Goal: Task Accomplishment & Management: Complete application form

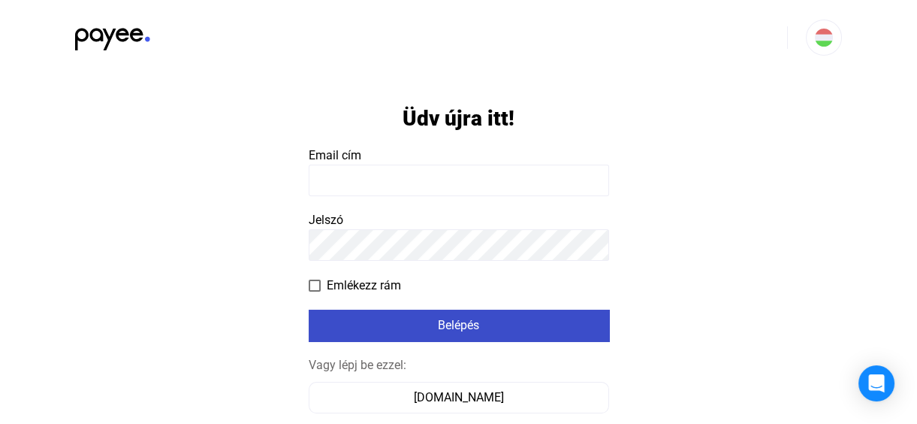
type input "**********"
click at [456, 322] on div "Belépés" at bounding box center [458, 325] width 291 height 18
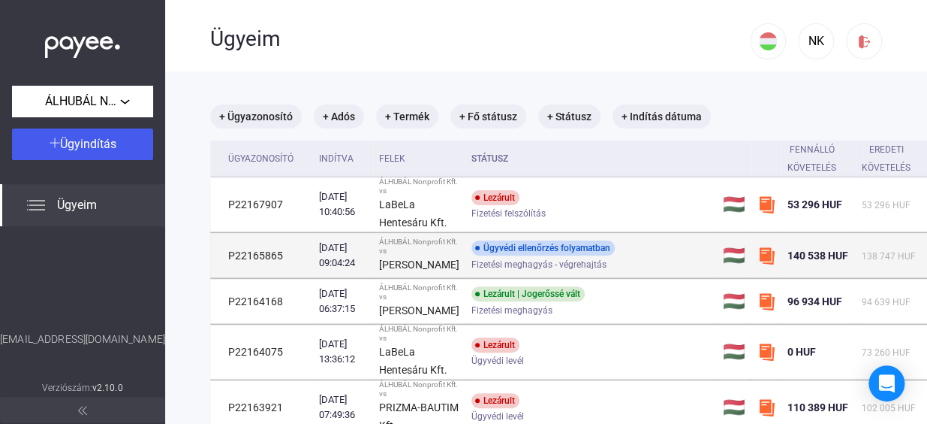
click at [480, 264] on span "Fizetési meghagyás - végrehajtás" at bounding box center [539, 264] width 135 height 18
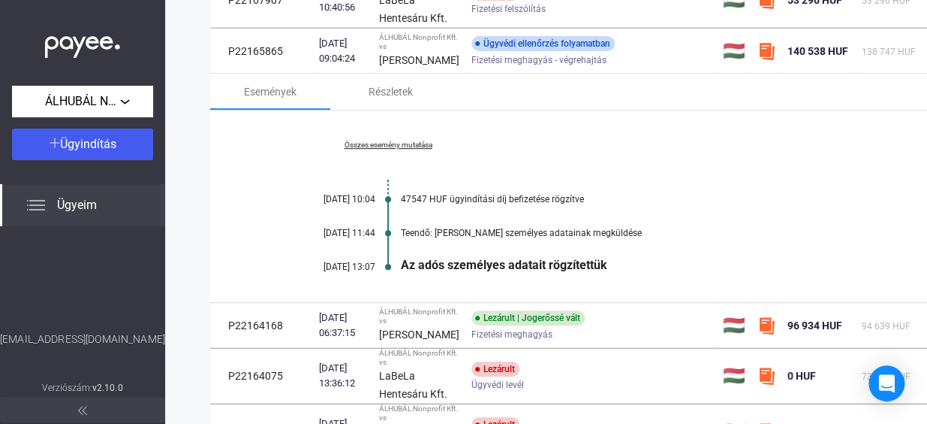
scroll to position [136, 0]
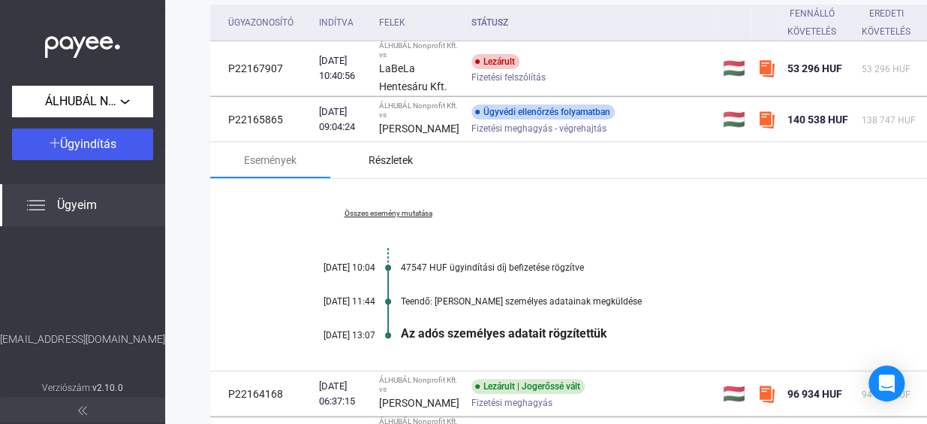
click at [381, 169] on div "Részletek" at bounding box center [391, 160] width 44 height 18
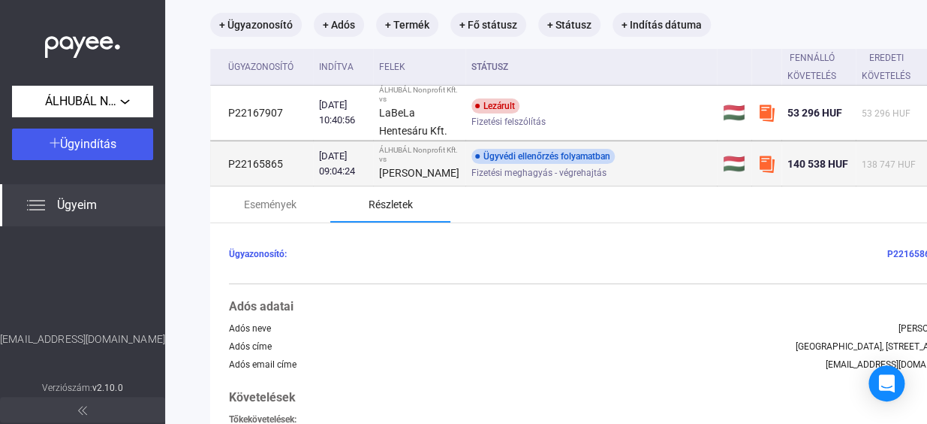
scroll to position [68, 0]
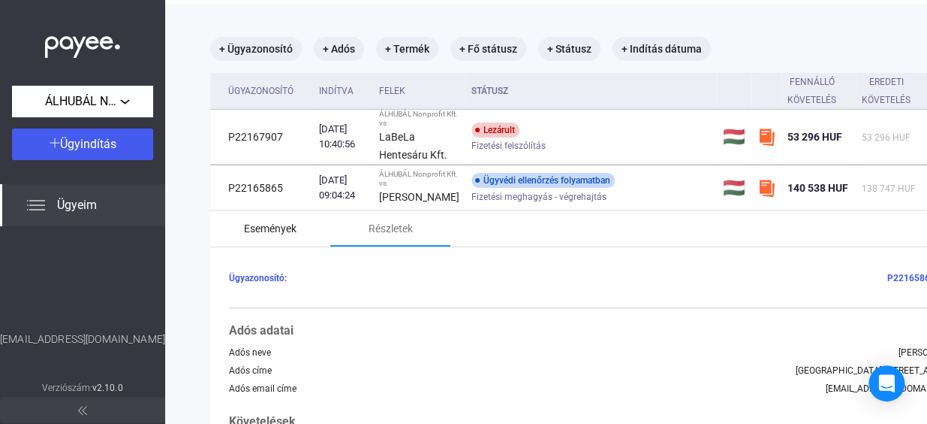
click at [289, 234] on div "Események" at bounding box center [270, 228] width 53 height 18
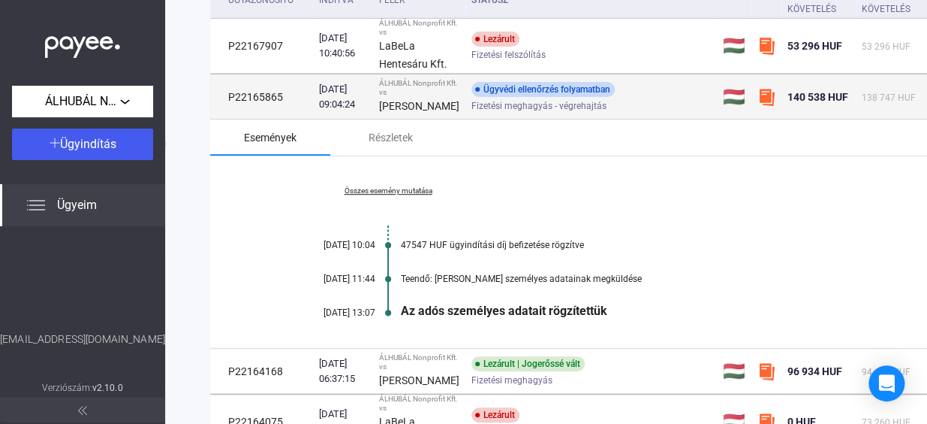
scroll to position [136, 0]
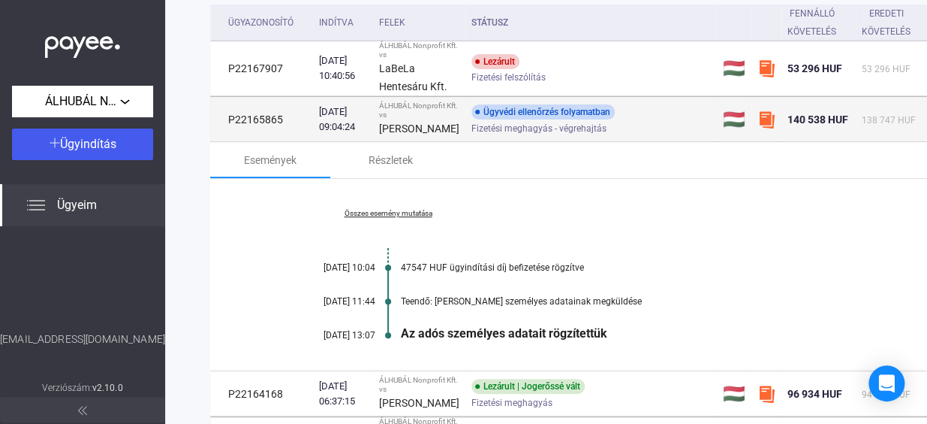
drag, startPoint x: 541, startPoint y: 120, endPoint x: 509, endPoint y: 125, distance: 31.9
click at [509, 124] on span "Fizetési meghagyás - végrehajtás" at bounding box center [539, 128] width 135 height 18
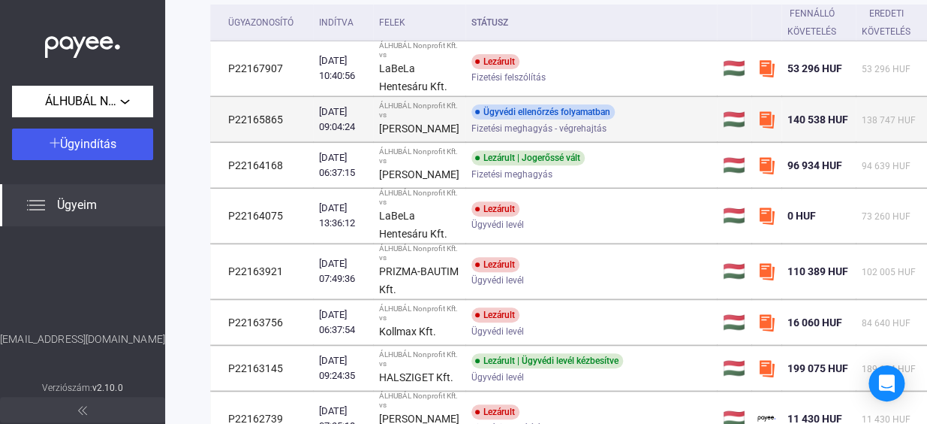
click at [249, 125] on td "P22165865" at bounding box center [261, 119] width 103 height 45
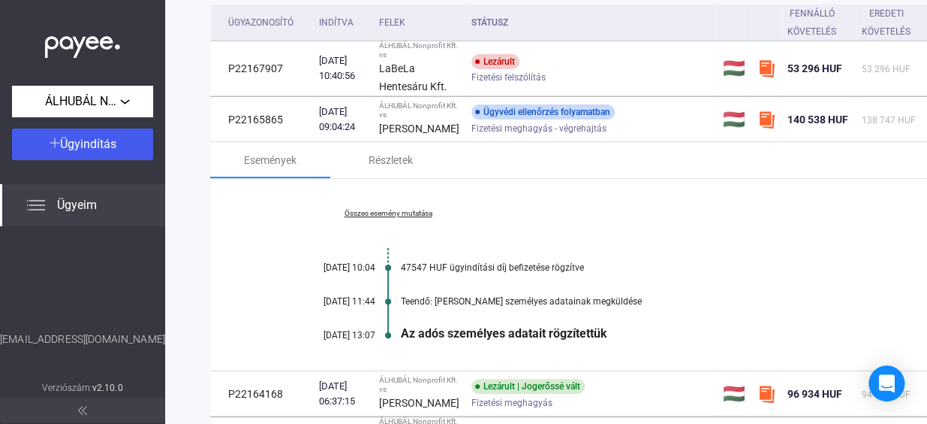
click at [35, 203] on img at bounding box center [36, 205] width 18 height 18
click at [75, 205] on span "Ügyeim" at bounding box center [77, 205] width 40 height 18
click at [84, 203] on span "Ügyeim" at bounding box center [77, 205] width 40 height 18
drag, startPoint x: 84, startPoint y: 203, endPoint x: 35, endPoint y: 207, distance: 49.8
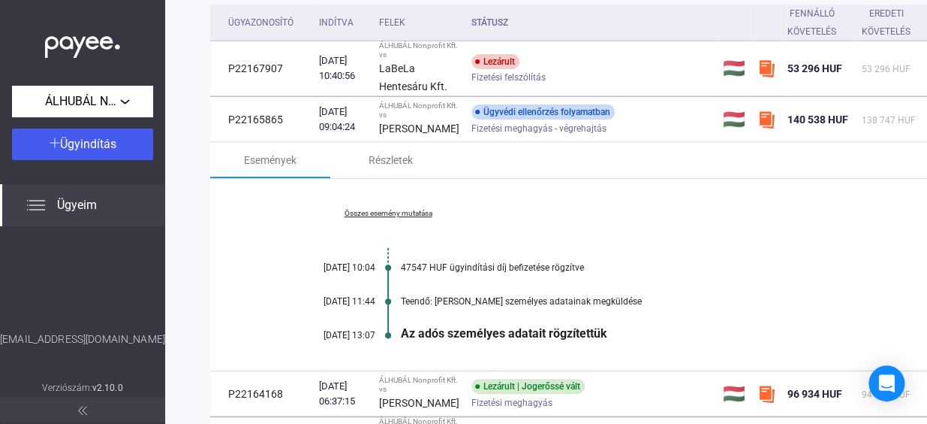
click at [35, 207] on img at bounding box center [36, 205] width 18 height 18
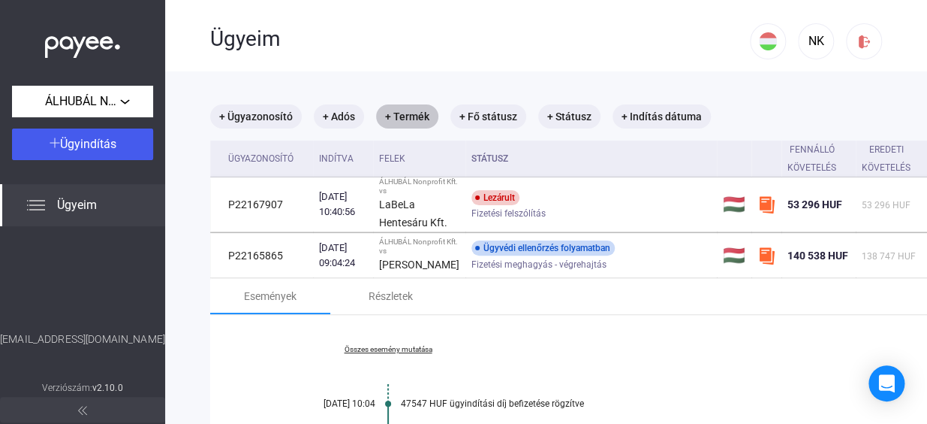
click at [408, 117] on mat-chip "+ Termék" at bounding box center [407, 116] width 62 height 24
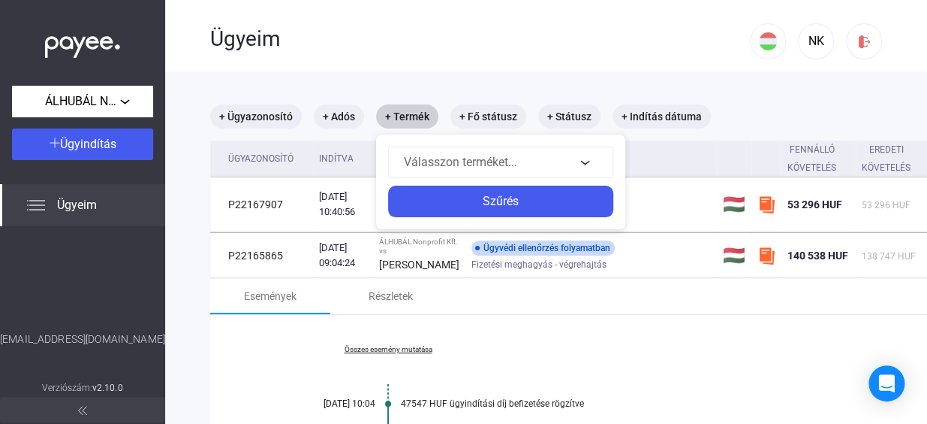
click at [408, 117] on div at bounding box center [463, 212] width 927 height 424
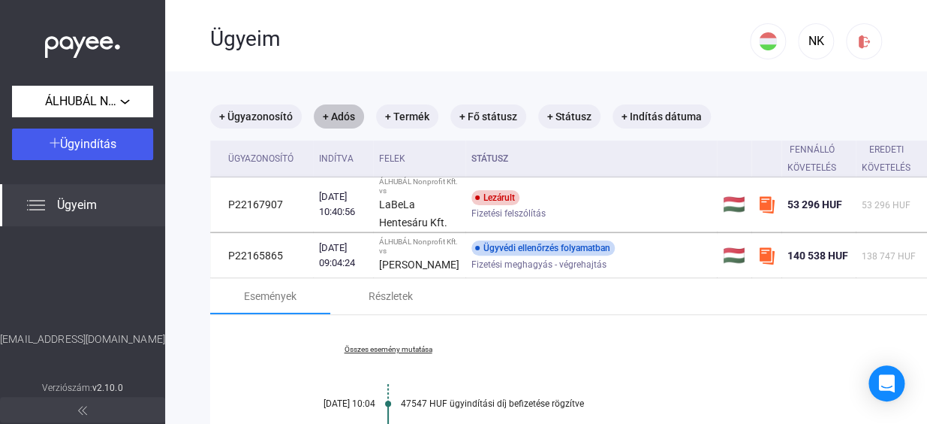
click at [337, 118] on mat-chip "+ Adós" at bounding box center [339, 116] width 50 height 24
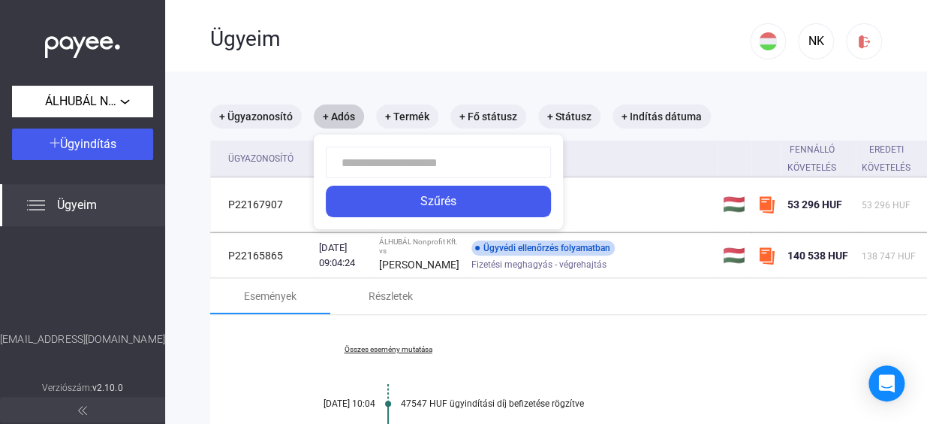
click at [337, 118] on div at bounding box center [463, 212] width 927 height 424
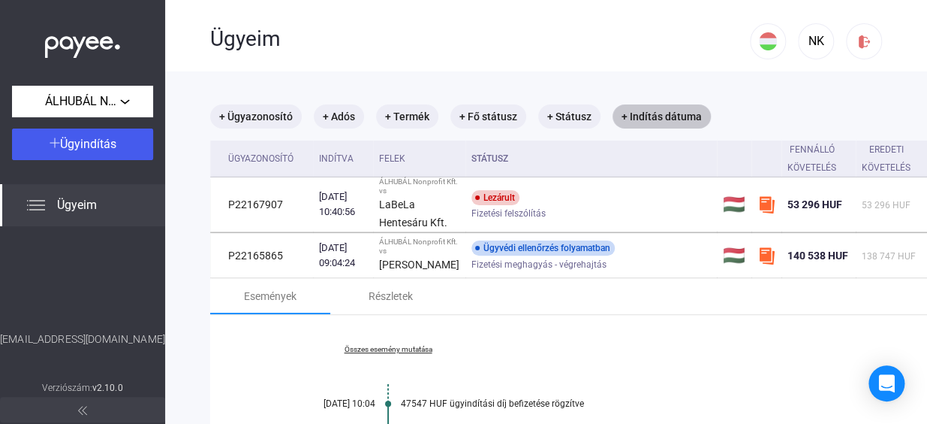
click at [643, 113] on mat-chip "+ Indítás dátuma" at bounding box center [662, 116] width 98 height 24
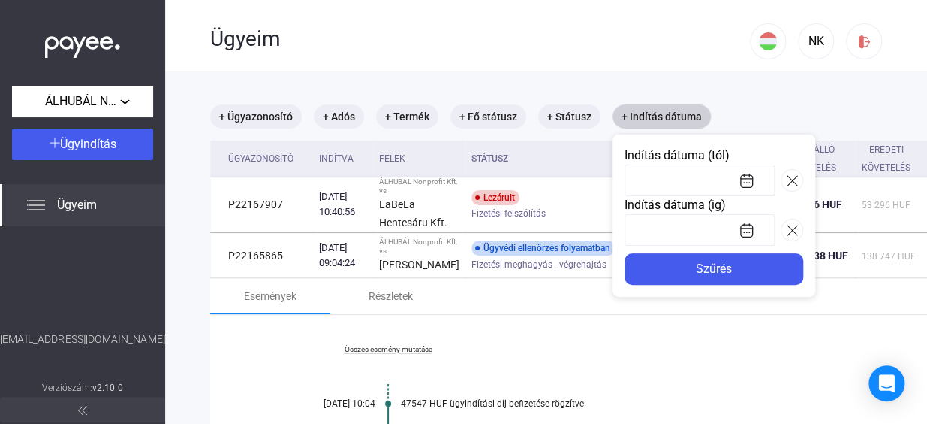
click at [643, 113] on div at bounding box center [463, 212] width 927 height 424
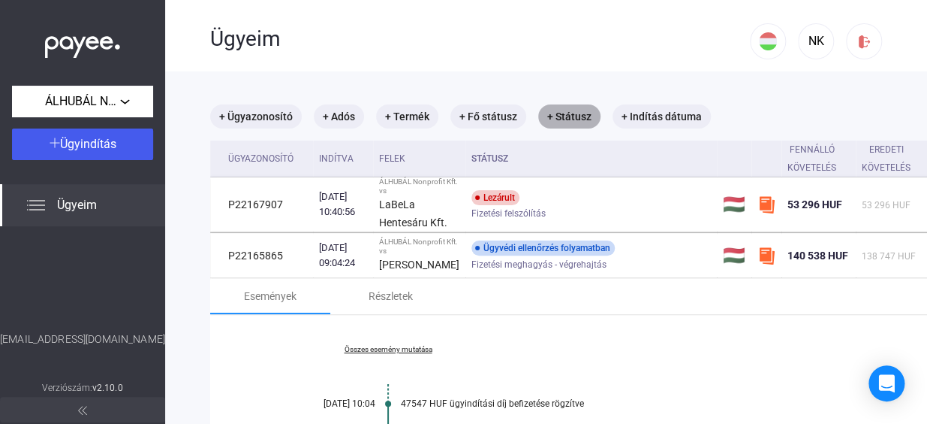
click at [569, 116] on mat-chip "+ Státusz" at bounding box center [569, 116] width 62 height 24
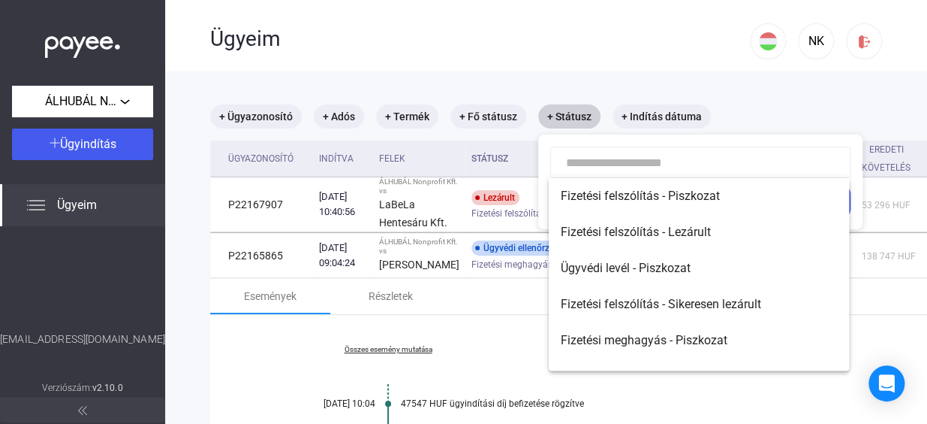
click at [569, 116] on div at bounding box center [463, 212] width 927 height 424
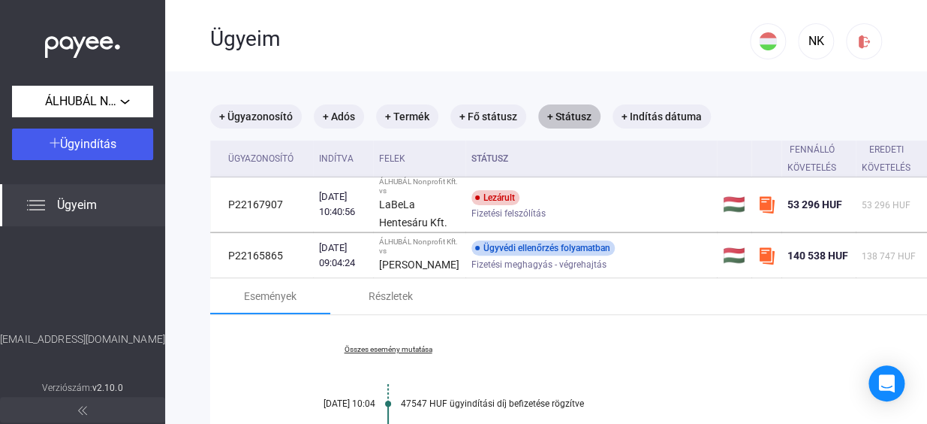
click at [569, 116] on mat-chip "+ Státusz" at bounding box center [569, 116] width 62 height 24
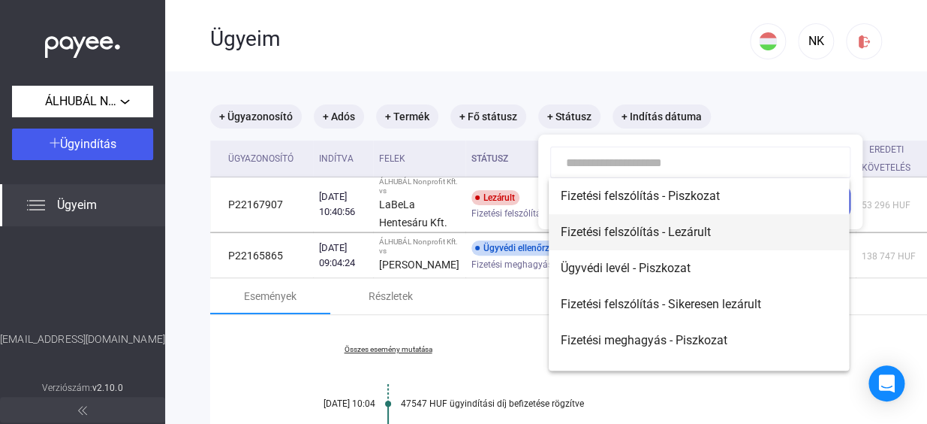
click at [598, 235] on span "Fizetési felszólítás - Lezárult" at bounding box center [699, 232] width 276 height 18
type input "**********"
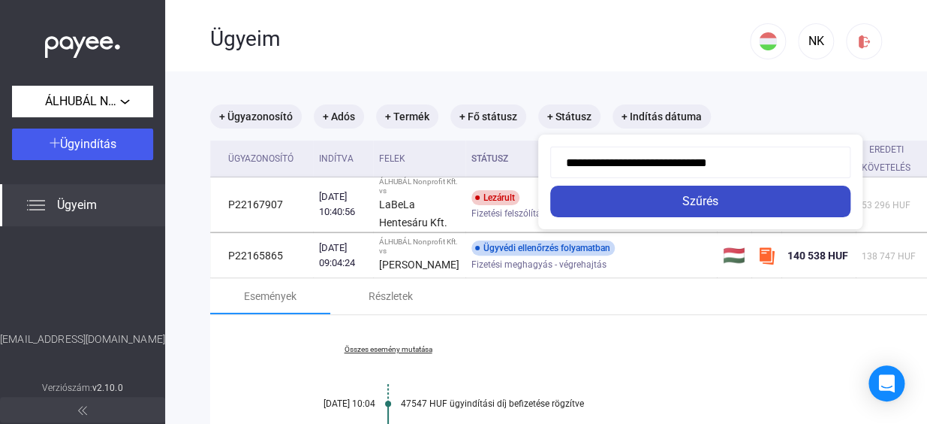
click at [698, 202] on div "Szűrés" at bounding box center [700, 201] width 291 height 18
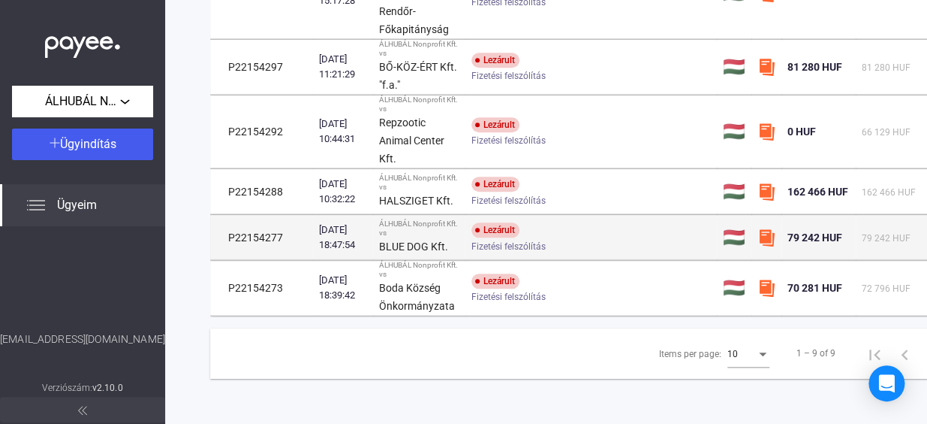
scroll to position [432, 0]
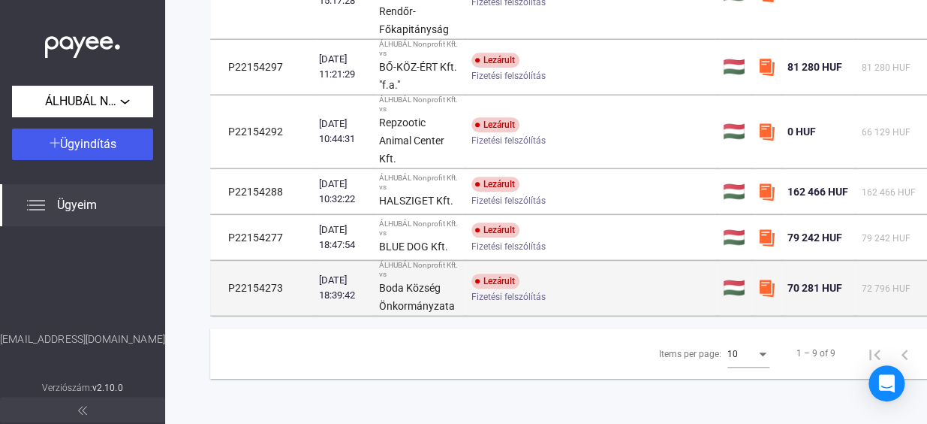
click at [765, 279] on img at bounding box center [767, 288] width 18 height 18
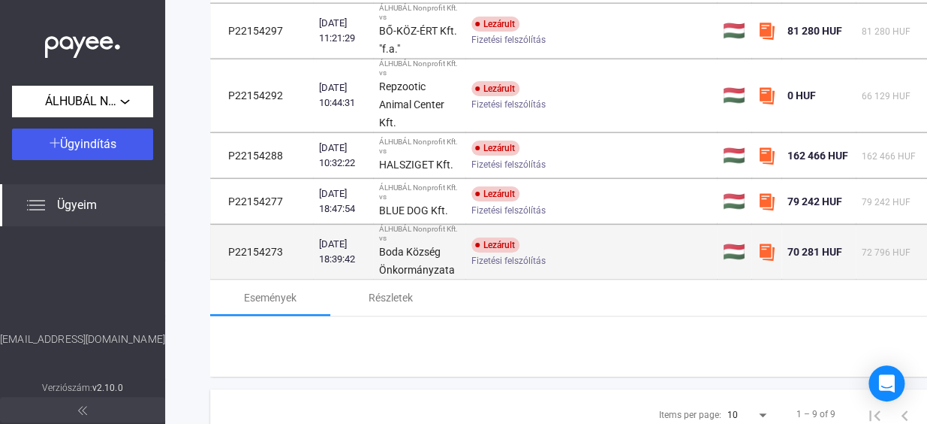
click at [765, 261] on img at bounding box center [767, 252] width 18 height 18
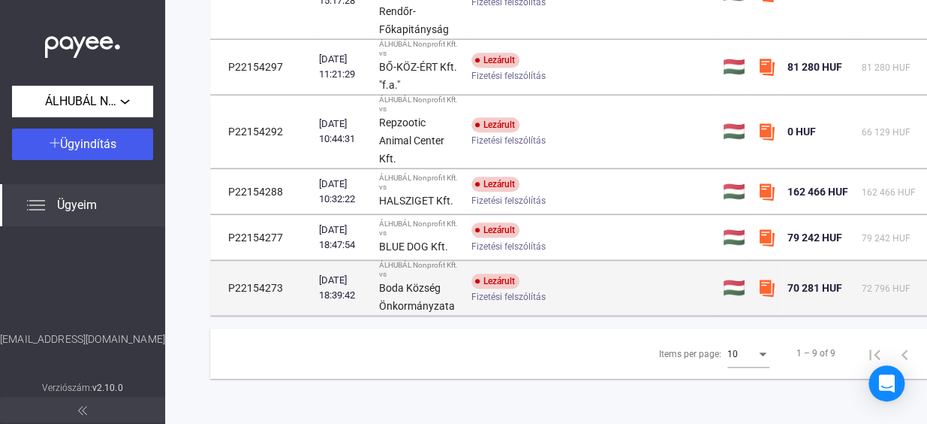
click at [255, 282] on td "P22154273" at bounding box center [261, 288] width 103 height 55
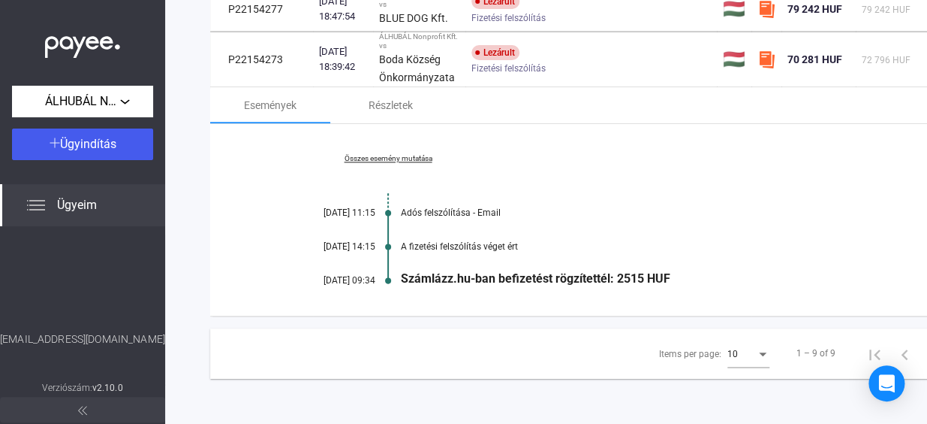
scroll to position [661, 0]
drag, startPoint x: 612, startPoint y: 412, endPoint x: 768, endPoint y: 412, distance: 156.2
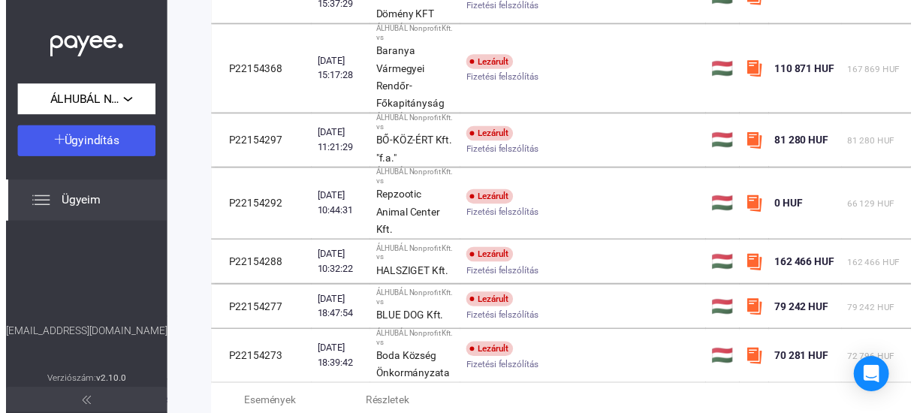
scroll to position [0, 0]
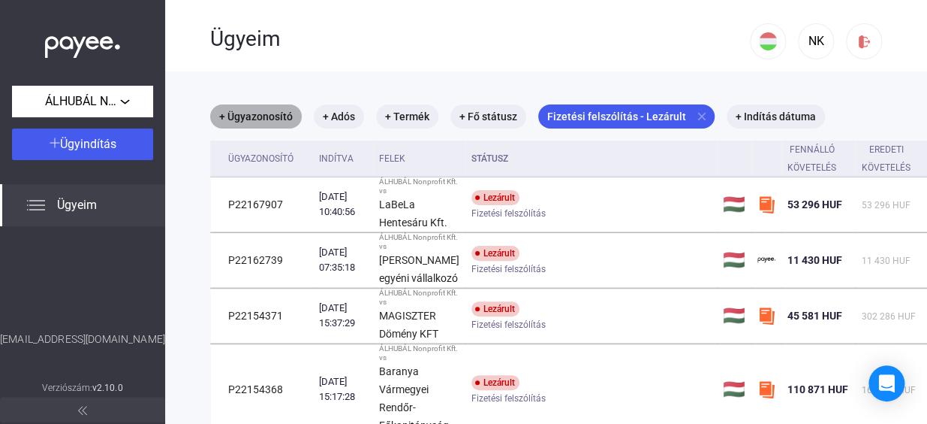
click at [243, 114] on mat-chip "+ Ügyazonosító" at bounding box center [256, 116] width 92 height 24
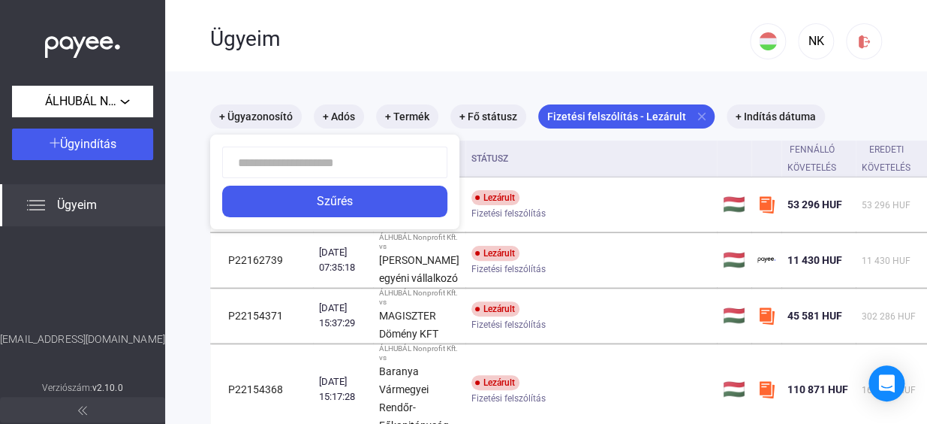
click at [80, 139] on div at bounding box center [463, 212] width 927 height 424
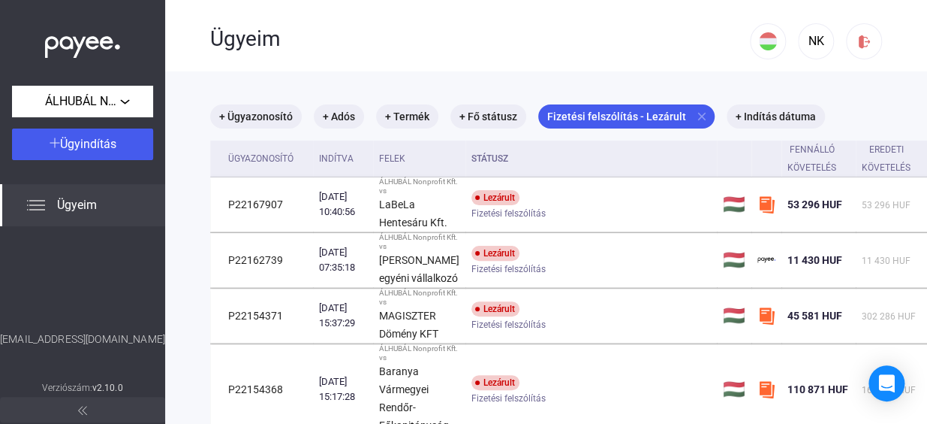
click at [80, 139] on span "Ügyindítás" at bounding box center [88, 144] width 56 height 14
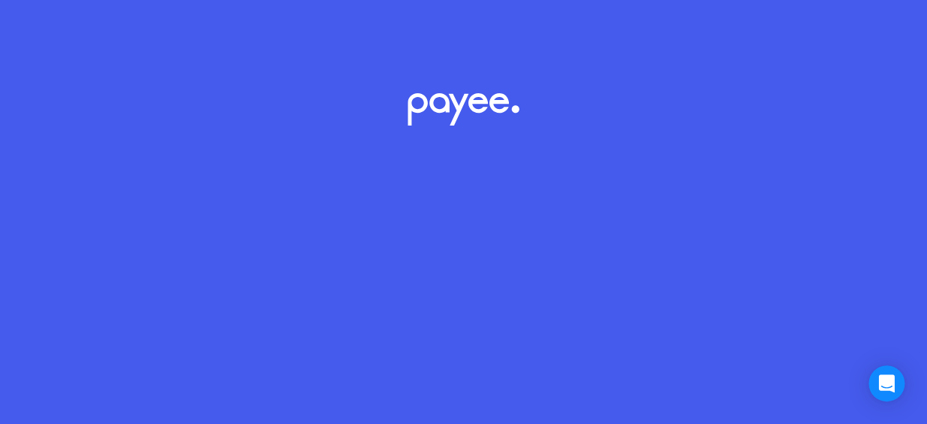
click at [80, 139] on div "Lottie animation" at bounding box center [463, 223] width 927 height 240
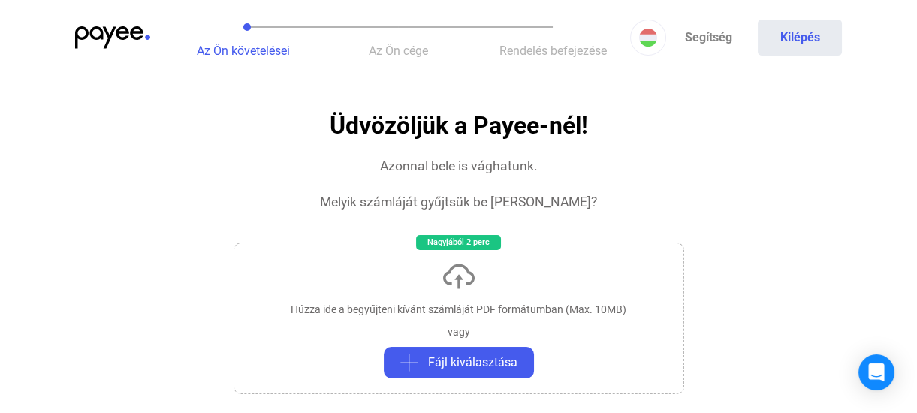
drag, startPoint x: 80, startPoint y: 139, endPoint x: 246, endPoint y: 161, distance: 167.4
click at [421, 55] on span "Az Ön cége" at bounding box center [398, 51] width 59 height 14
